Goal: Task Accomplishment & Management: Complete application form

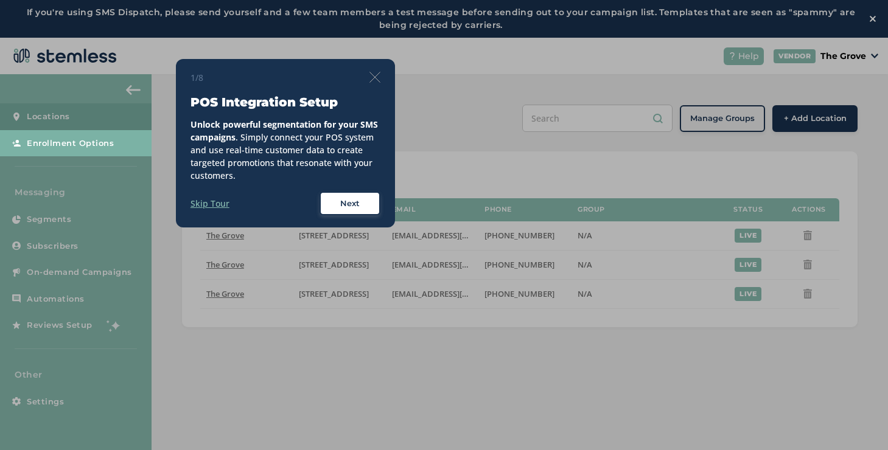
click at [373, 77] on img at bounding box center [375, 77] width 11 height 11
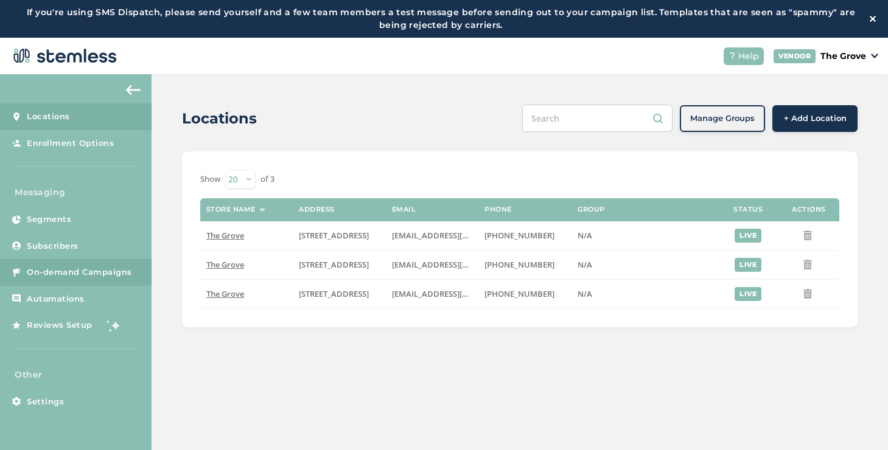
click at [116, 268] on span "On-demand Campaigns" at bounding box center [79, 273] width 105 height 12
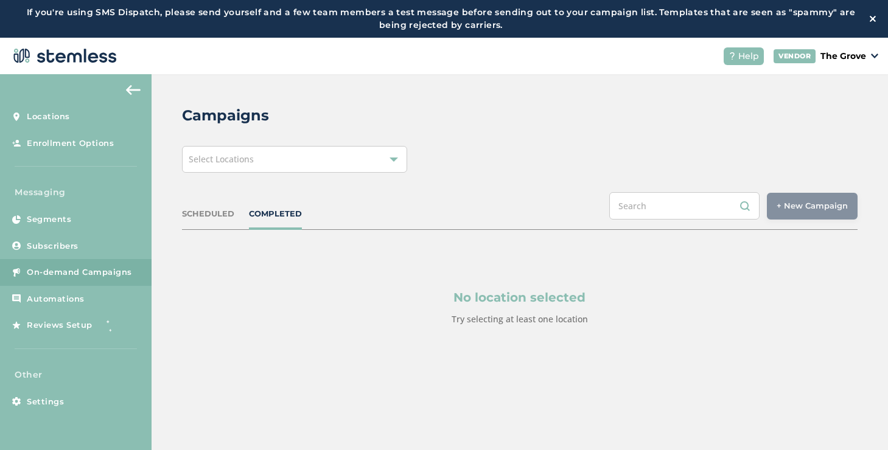
click at [295, 170] on div "Select Locations" at bounding box center [294, 159] width 225 height 27
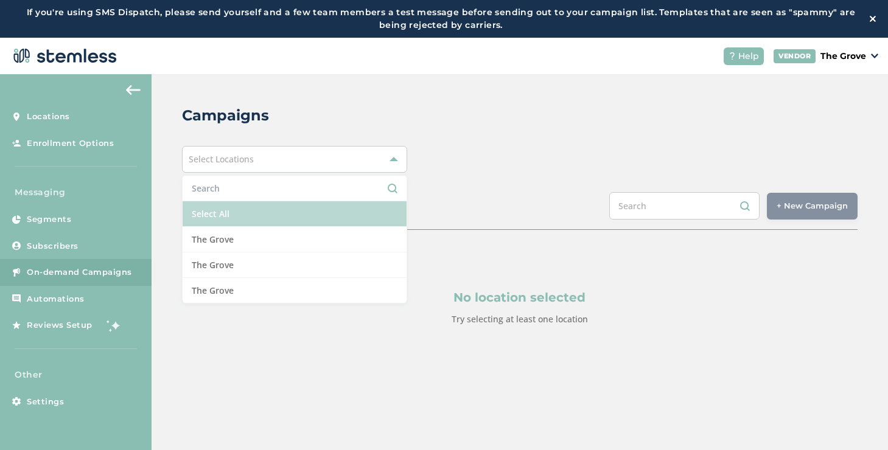
click at [231, 217] on li "Select All" at bounding box center [295, 214] width 224 height 26
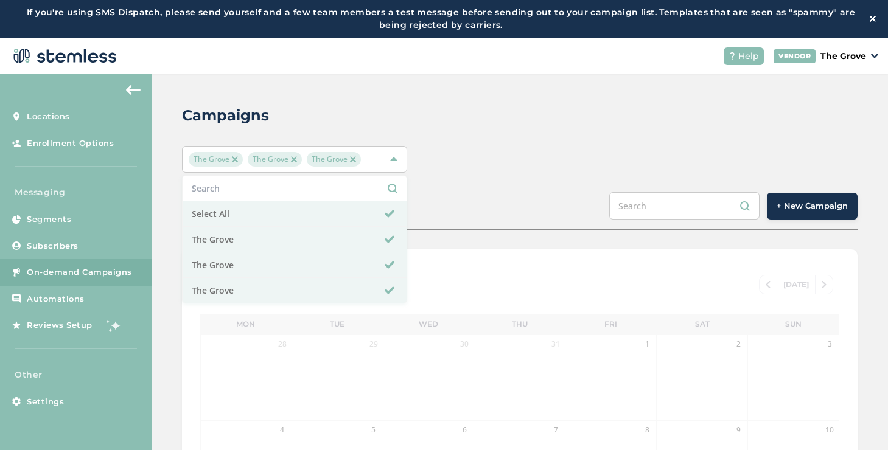
click at [520, 189] on div "Campaigns [GEOGRAPHIC_DATA] [GEOGRAPHIC_DATA] [GEOGRAPHIC_DATA] Select All [GEO…" at bounding box center [520, 443] width 737 height 739
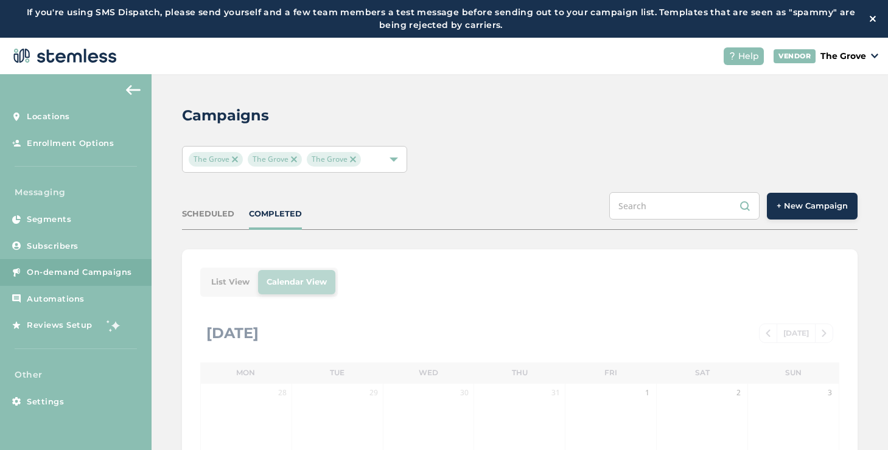
click at [800, 209] on span "+ New Campaign" at bounding box center [812, 206] width 71 height 12
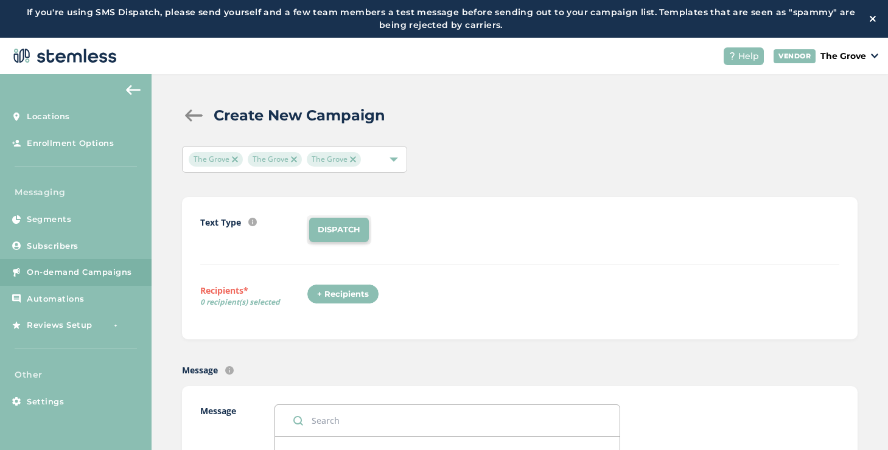
click at [335, 289] on div "+ Recipients" at bounding box center [343, 294] width 72 height 21
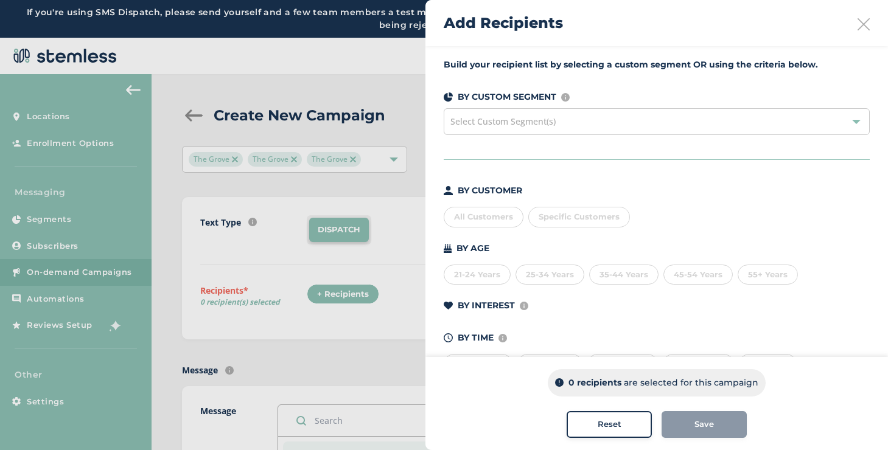
click at [578, 225] on div "Specific Customers" at bounding box center [579, 217] width 102 height 21
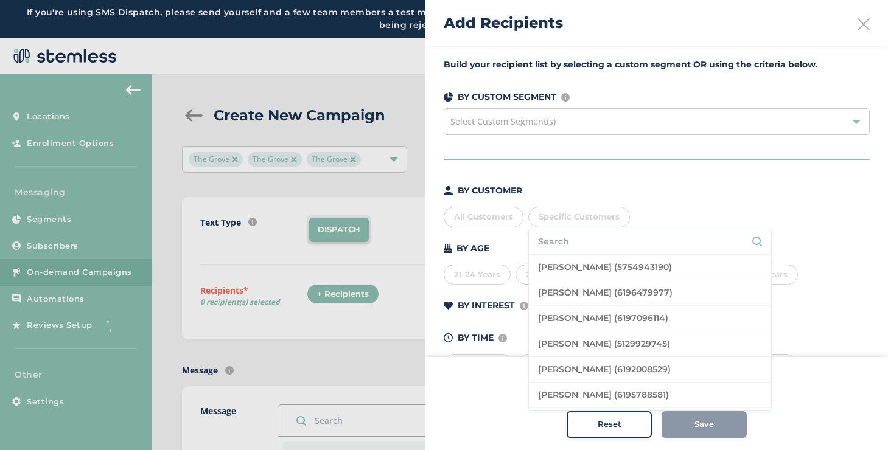
click at [575, 241] on input "text" at bounding box center [650, 242] width 224 height 13
type input "koushi"
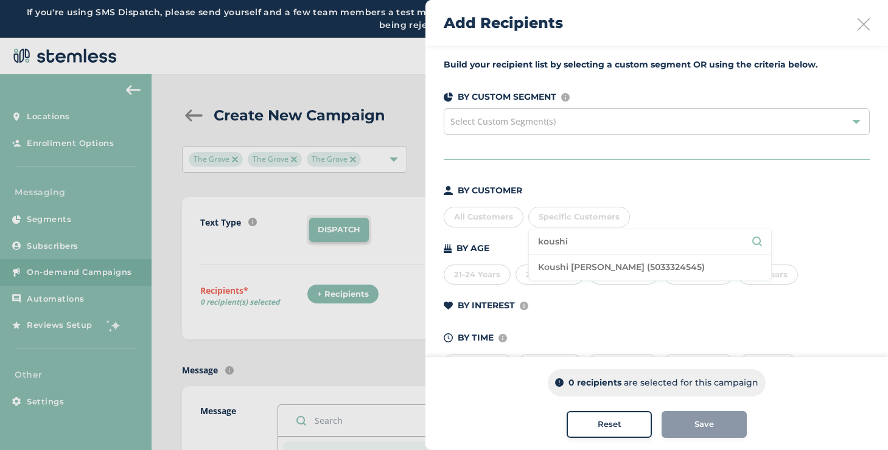
click at [564, 236] on input "koushi" at bounding box center [650, 242] width 224 height 13
click at [499, 243] on div "BY AGE" at bounding box center [657, 248] width 426 height 13
click at [478, 220] on div "All Customers" at bounding box center [484, 217] width 80 height 21
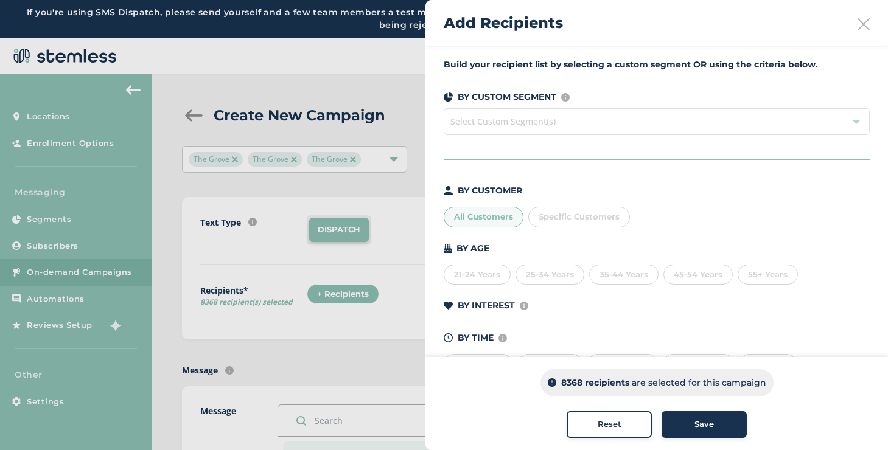
click at [520, 121] on span "Select Custom Segment(s)" at bounding box center [657, 121] width 426 height 27
click at [521, 130] on span "Select Custom Segment(s)" at bounding box center [657, 121] width 426 height 27
click at [500, 215] on div "All Customers" at bounding box center [484, 217] width 80 height 21
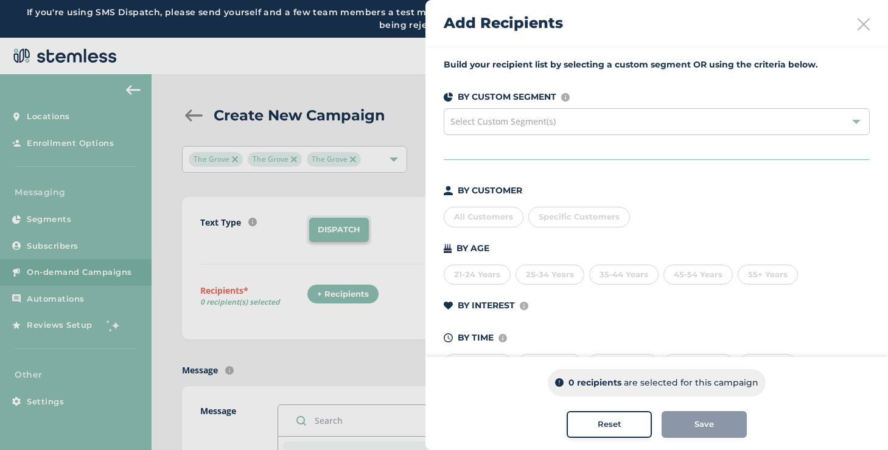
click at [525, 133] on div "Select Custom Segment(s)" at bounding box center [657, 121] width 426 height 27
click at [525, 132] on div "Select Custom Segment(s)" at bounding box center [657, 121] width 426 height 27
click at [486, 277] on div "21-24 Years" at bounding box center [477, 275] width 67 height 21
click at [552, 276] on div "25-34 Years" at bounding box center [550, 275] width 69 height 21
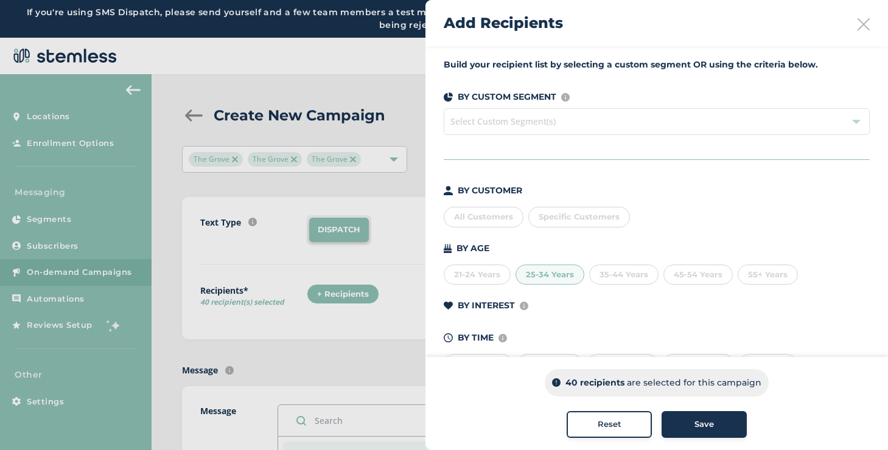
click at [611, 270] on div "35-44 Years" at bounding box center [623, 275] width 69 height 21
click at [695, 267] on div "45-54 Years" at bounding box center [698, 275] width 69 height 21
